Goal: Task Accomplishment & Management: Manage account settings

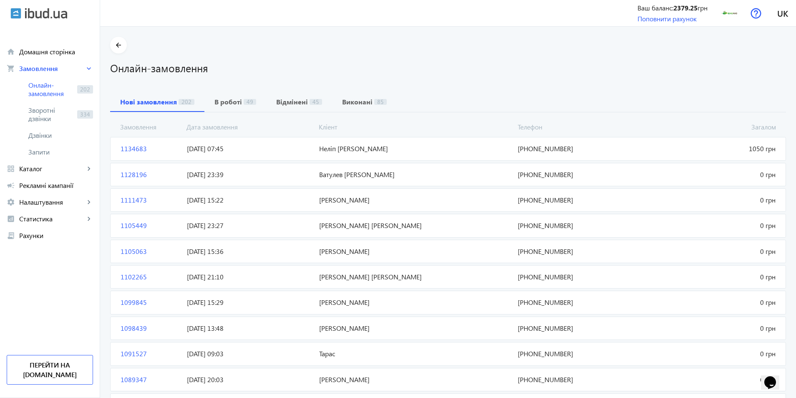
click at [374, 155] on mat-card "1134683 [PERSON_NAME] 1050 грн [DATE] 07:45 [PHONE_NUMBER]" at bounding box center [448, 148] width 676 height 23
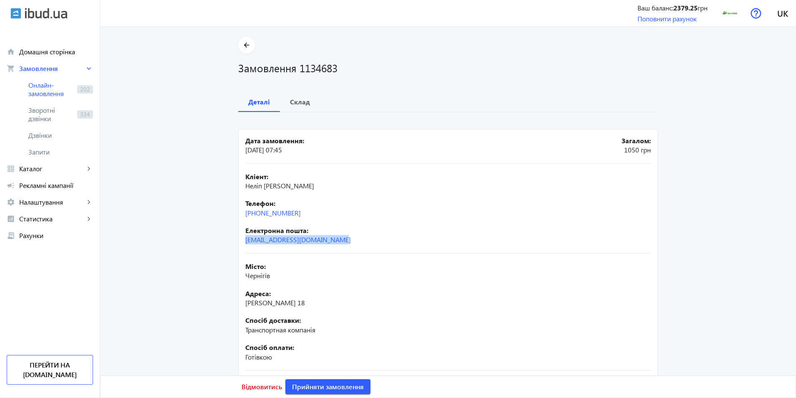
drag, startPoint x: 341, startPoint y: 243, endPoint x: 240, endPoint y: 242, distance: 101.8
click at [240, 242] on mat-card "Дата замовлення: [DATE] 07:45 Загалом: 1050 грн Кліент: Неліп [PERSON_NAME] Тел…" at bounding box center [448, 295] width 420 height 332
click at [298, 98] on b "Склад" at bounding box center [300, 101] width 20 height 7
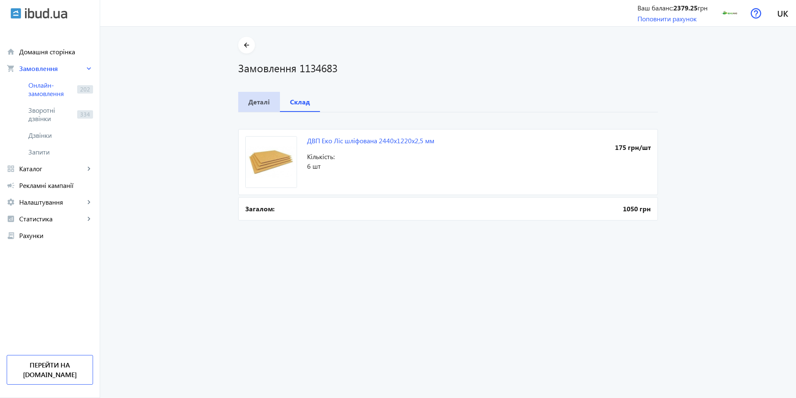
click at [255, 102] on b "Деталі" at bounding box center [259, 101] width 22 height 7
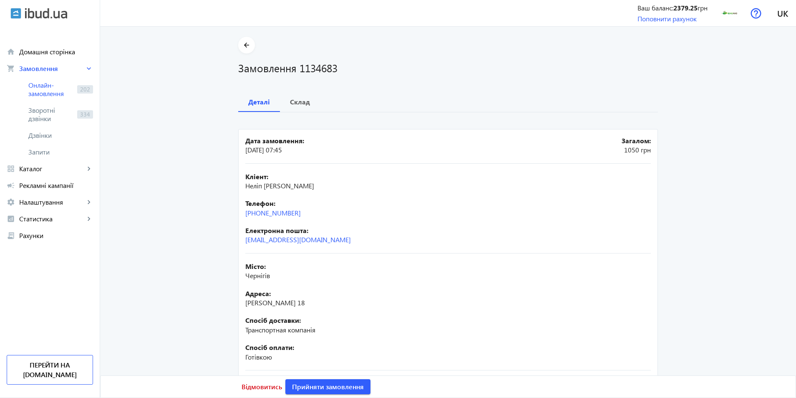
scroll to position [93, 0]
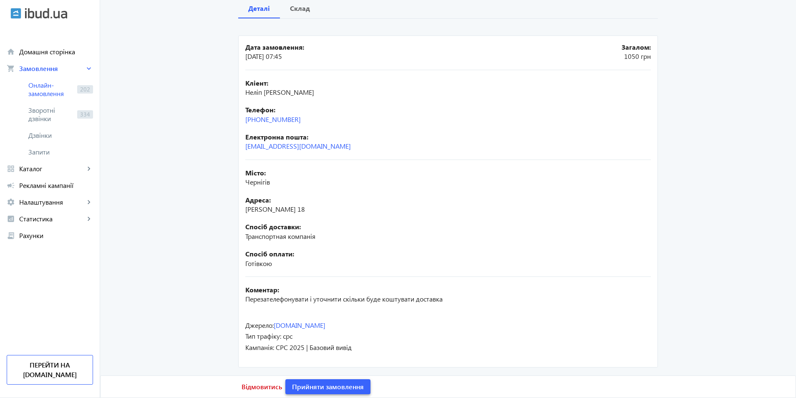
click at [312, 390] on span "Прийняти замовлення" at bounding box center [328, 386] width 72 height 9
click at [305, 387] on span "Замовлення опрацьоване" at bounding box center [333, 386] width 82 height 9
